Goal: Navigation & Orientation: Find specific page/section

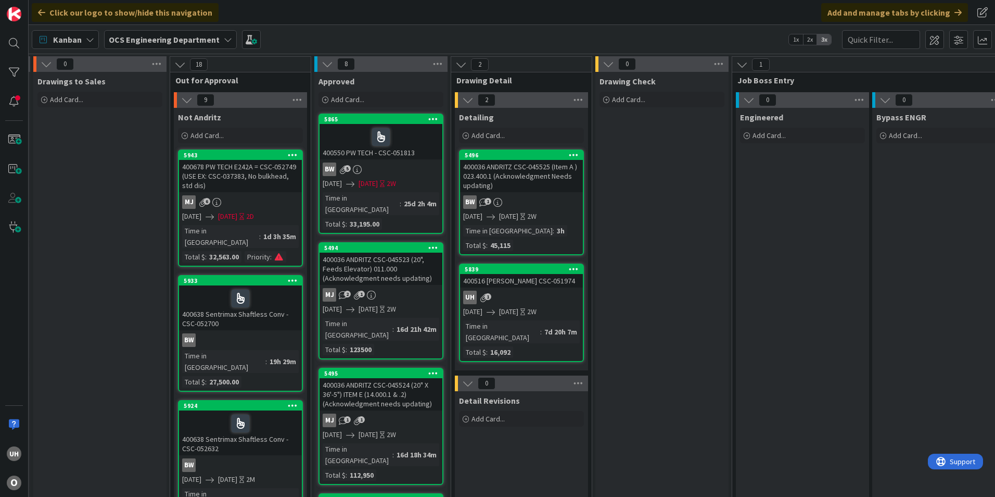
scroll to position [0, 667]
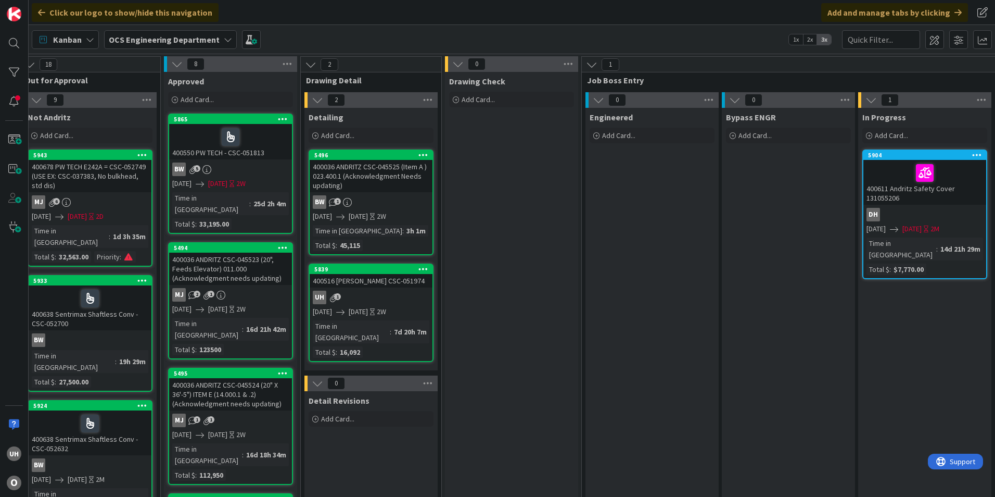
scroll to position [0, 907]
